Goal: Task Accomplishment & Management: Use online tool/utility

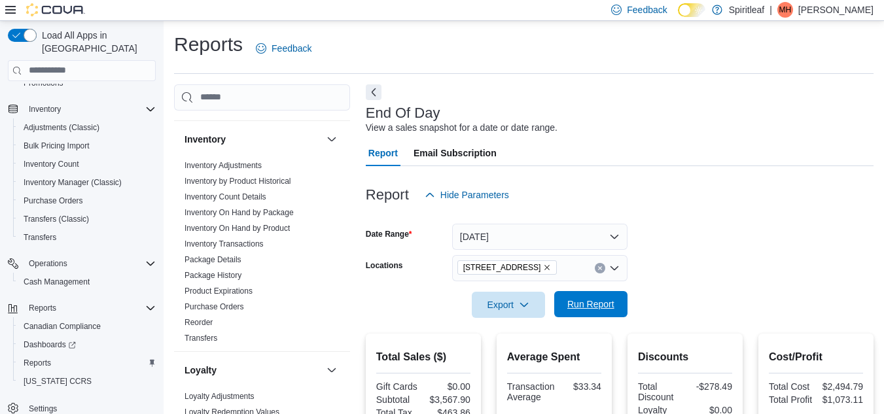
click at [590, 304] on span "Run Report" at bounding box center [590, 304] width 47 height 13
